Goal: Transaction & Acquisition: Download file/media

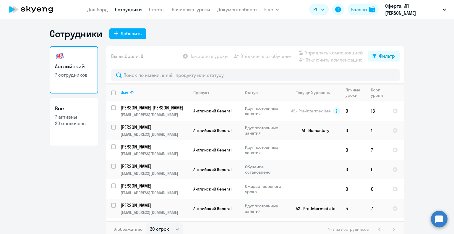
select select "30"
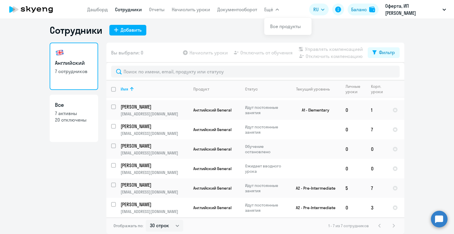
click at [269, 10] on span "Ещё" at bounding box center [268, 9] width 9 height 7
click at [158, 9] on link "Отчеты" at bounding box center [157, 9] width 16 height 6
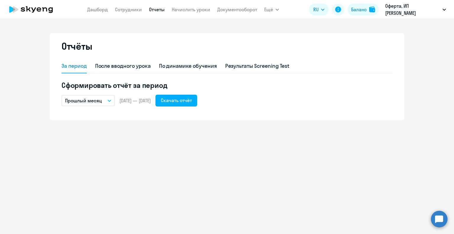
click at [111, 99] on button "Прошлый месяц" at bounding box center [87, 100] width 53 height 11
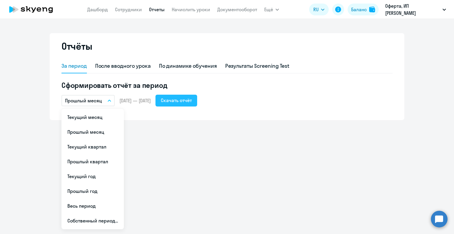
click at [189, 100] on div "Скачать отчёт" at bounding box center [176, 100] width 31 height 7
